Goal: Task Accomplishment & Management: Manage account settings

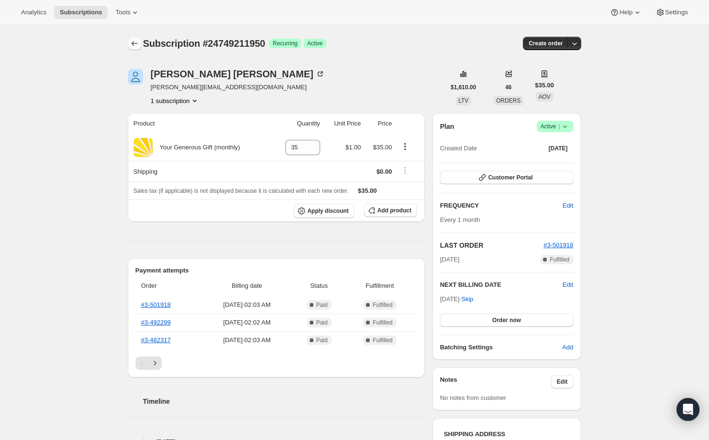
click at [138, 43] on icon "Subscriptions" at bounding box center [135, 44] width 10 height 10
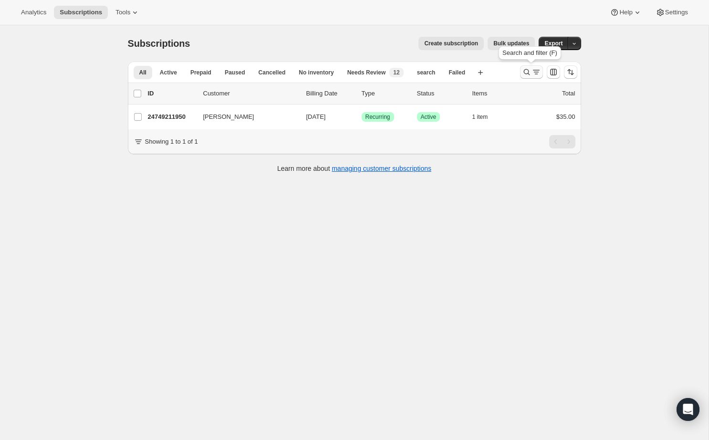
click at [524, 71] on icon "Search and filter results" at bounding box center [527, 72] width 10 height 10
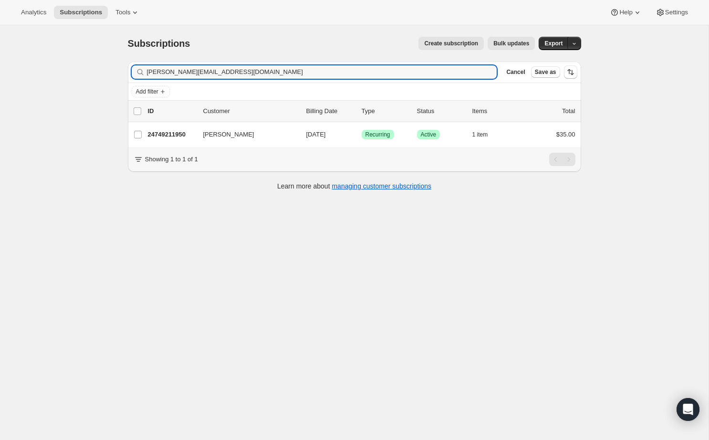
drag, startPoint x: 236, startPoint y: 68, endPoint x: 112, endPoint y: 61, distance: 124.3
click at [112, 61] on div "Subscriptions. This page is ready Subscriptions Create subscription Bulk update…" at bounding box center [354, 245] width 709 height 440
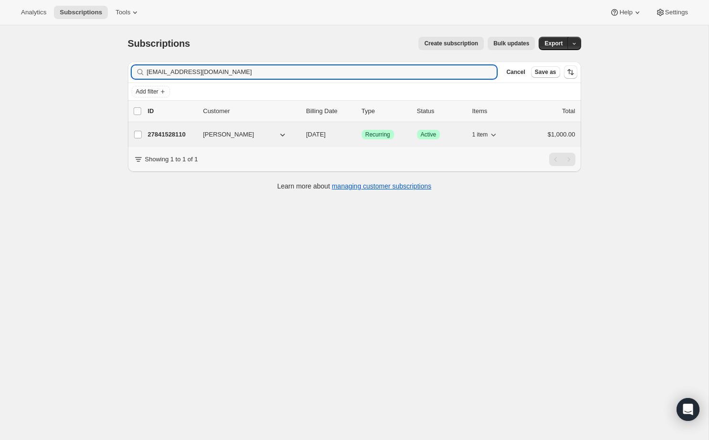
type input "[EMAIL_ADDRESS][DOMAIN_NAME]"
click at [162, 131] on p "27841528110" at bounding box center [172, 135] width 48 height 10
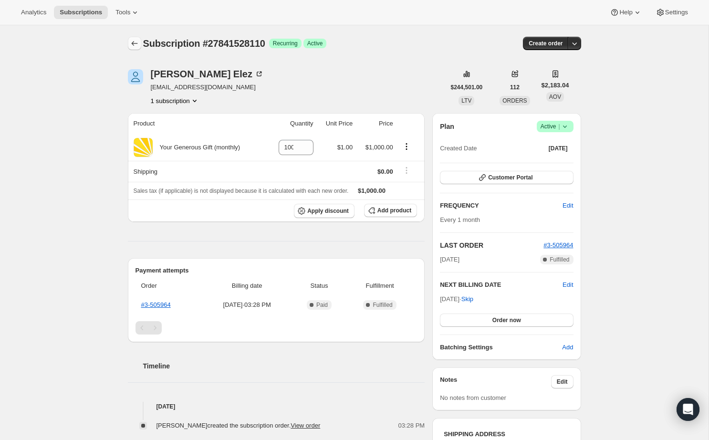
click at [136, 47] on icon "Subscriptions" at bounding box center [135, 44] width 10 height 10
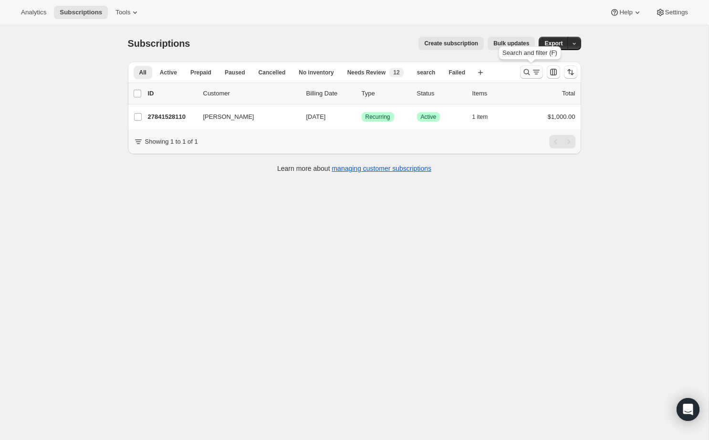
click at [524, 72] on icon "Search and filter results" at bounding box center [527, 72] width 10 height 10
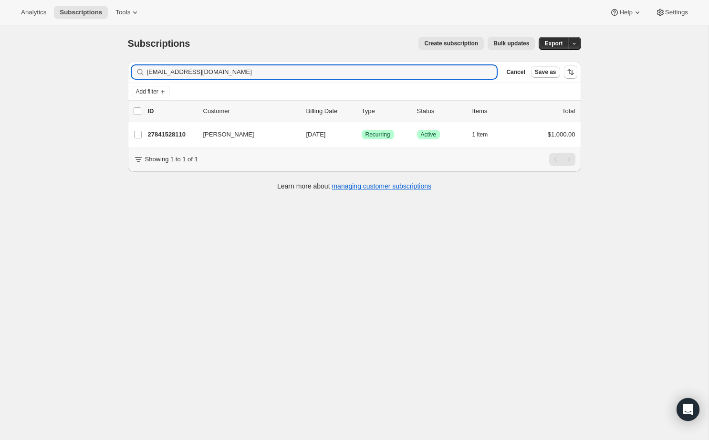
drag, startPoint x: 267, startPoint y: 74, endPoint x: 98, endPoint y: 62, distance: 168.9
click at [98, 62] on div "Subscriptions. This page is ready Subscriptions Create subscription Bulk update…" at bounding box center [354, 245] width 709 height 440
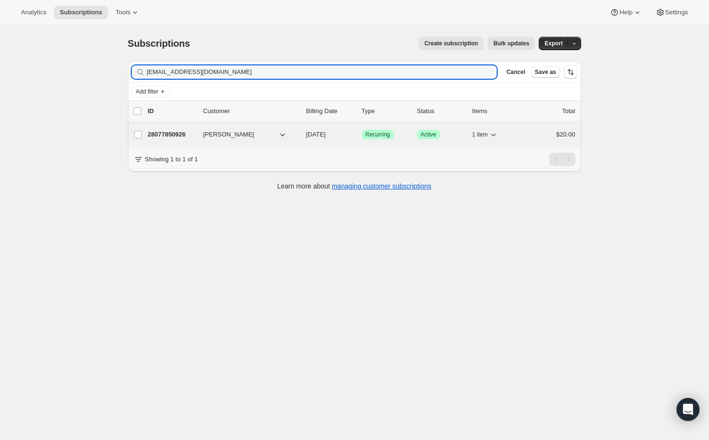
type input "[EMAIL_ADDRESS][DOMAIN_NAME]"
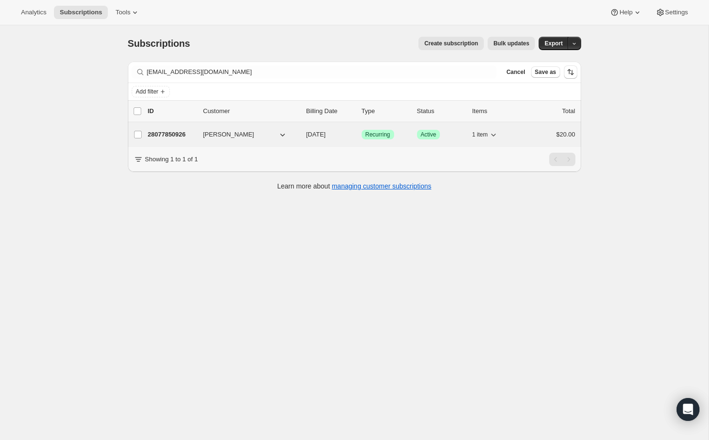
click at [176, 133] on p "28077850926" at bounding box center [172, 135] width 48 height 10
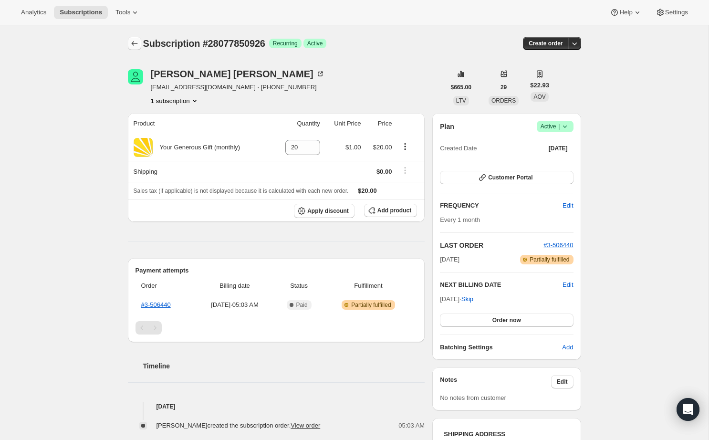
click at [138, 42] on icon "Subscriptions" at bounding box center [135, 44] width 10 height 10
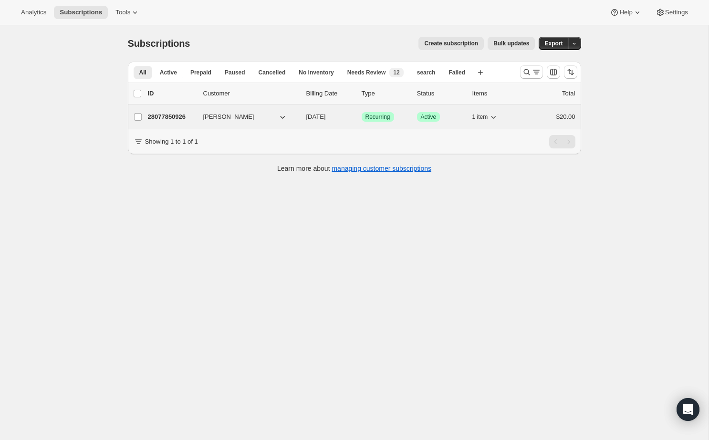
click at [179, 119] on p "28077850926" at bounding box center [172, 117] width 48 height 10
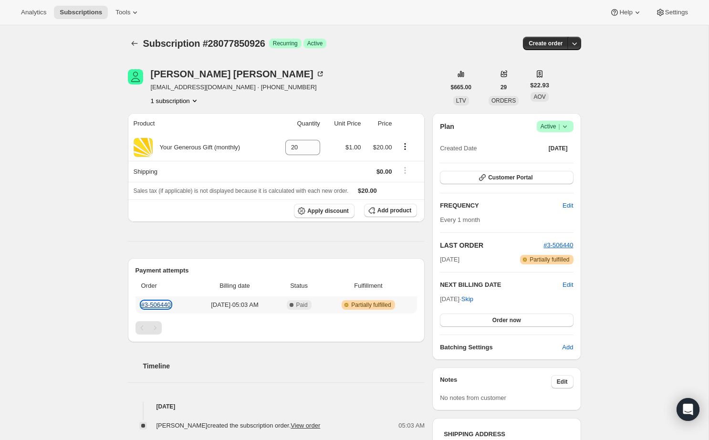
click at [169, 303] on link "#3-506440" at bounding box center [156, 304] width 30 height 7
